Goal: Task Accomplishment & Management: Manage account settings

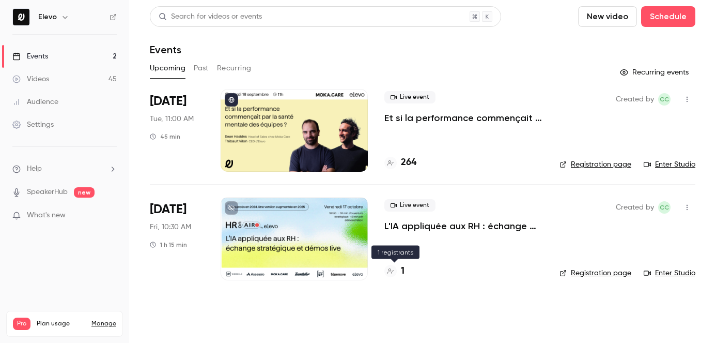
click at [403, 271] on h4 "1" at bounding box center [403, 271] width 4 height 14
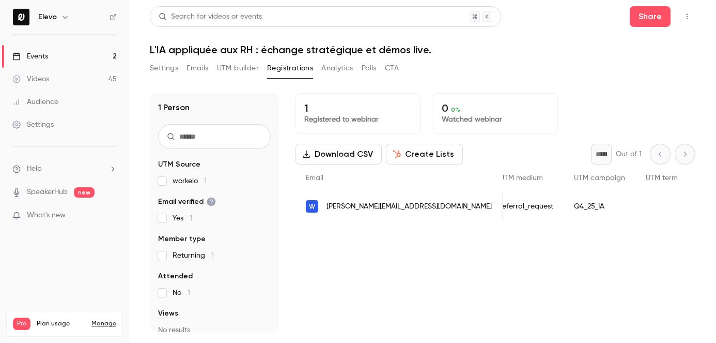
scroll to position [0, 906]
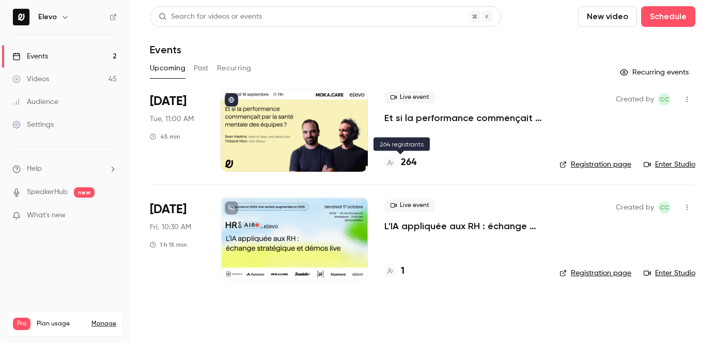
click at [411, 164] on h4 "264" at bounding box center [409, 163] width 16 height 14
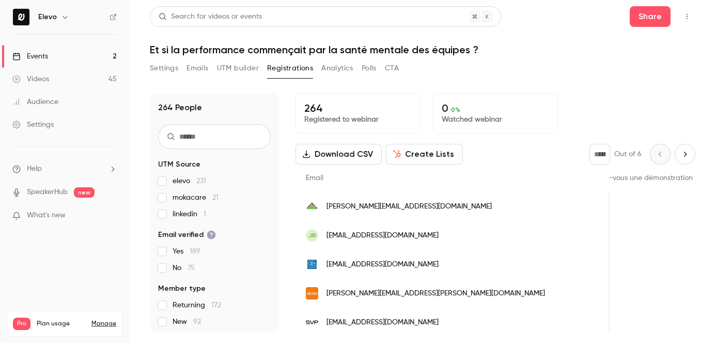
scroll to position [0, 916]
click at [91, 59] on link "Events 2" at bounding box center [64, 56] width 129 height 23
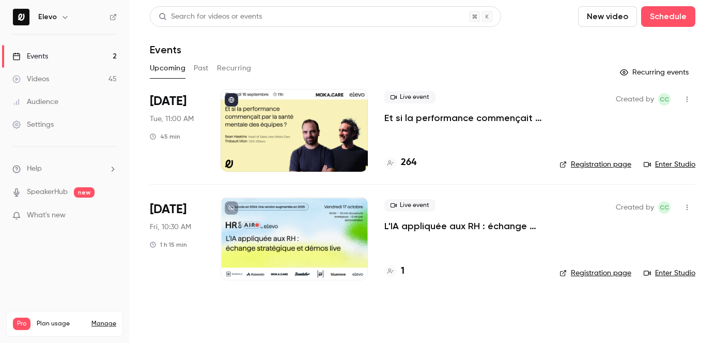
click at [661, 164] on link "Enter Studio" at bounding box center [670, 164] width 52 height 10
click at [452, 115] on p "Et si la performance commençait par la santé mentale des équipes ?" at bounding box center [463, 118] width 159 height 12
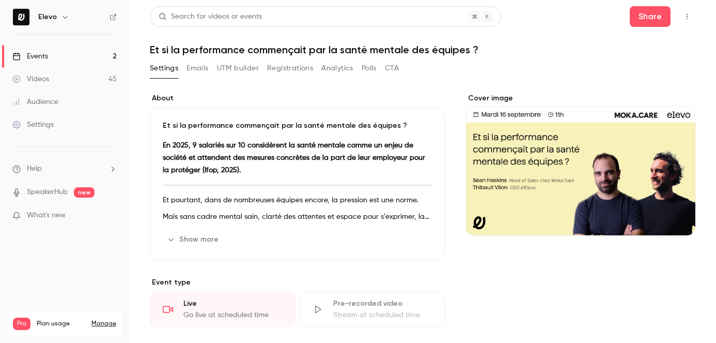
click at [194, 66] on button "Emails" at bounding box center [198, 68] width 22 height 17
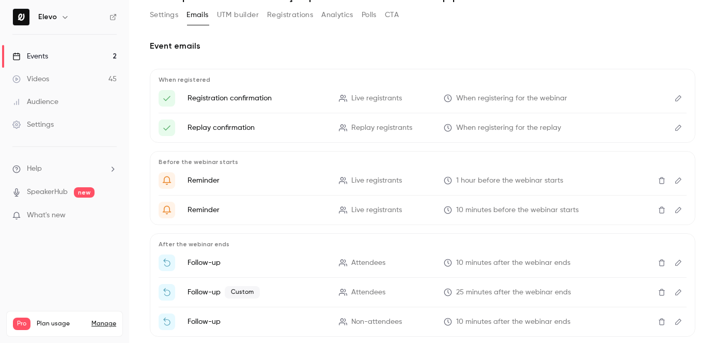
scroll to position [107, 0]
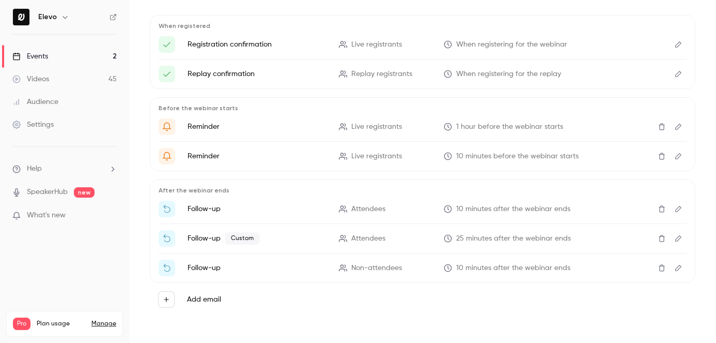
click at [676, 239] on icon "Edit" at bounding box center [678, 238] width 6 height 6
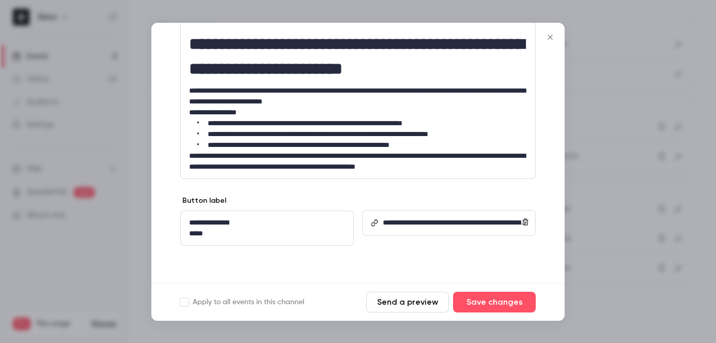
scroll to position [0, 28]
click at [490, 219] on link "**********" at bounding box center [454, 239] width 143 height 40
click at [573, 32] on div at bounding box center [358, 171] width 716 height 343
